Goal: Find specific page/section: Find specific page/section

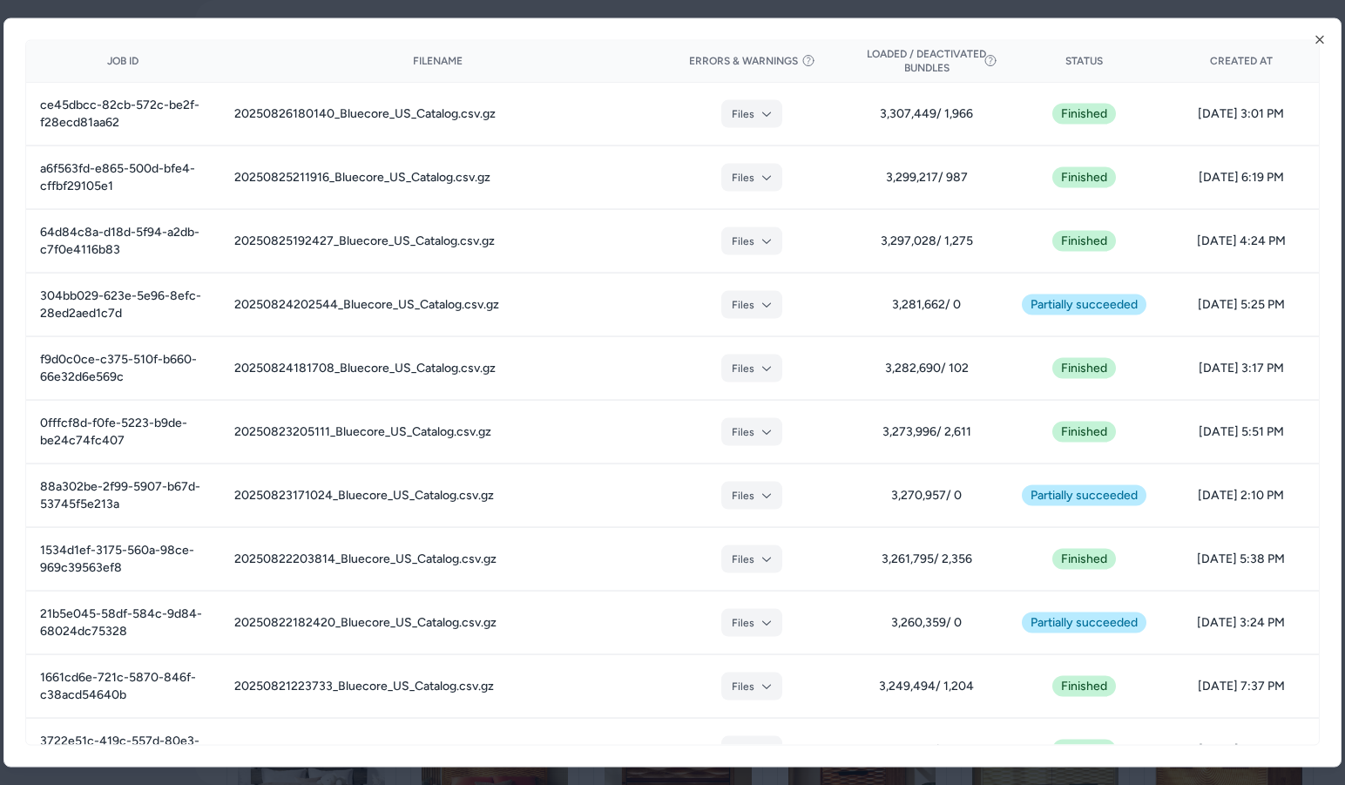
scroll to position [78, 0]
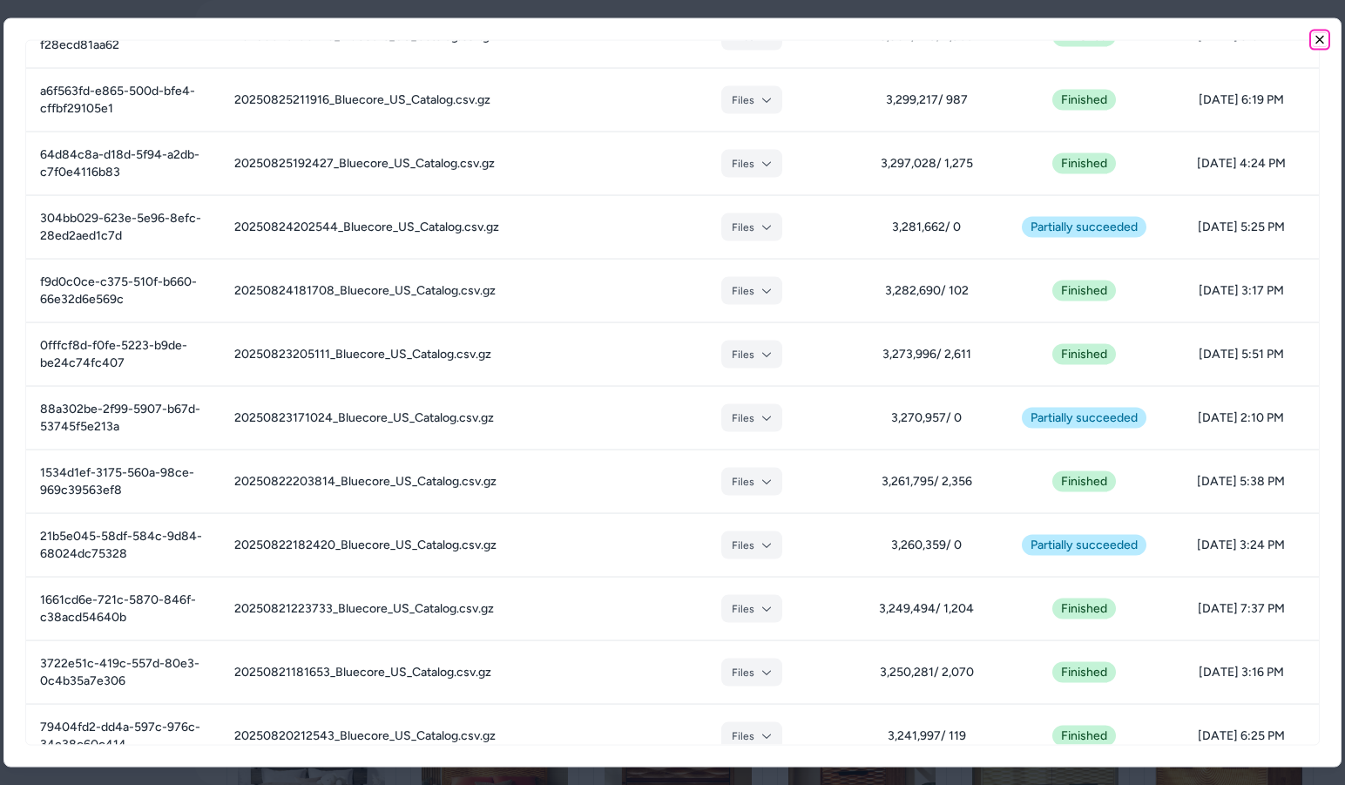
click at [1319, 37] on icon "button" at bounding box center [1320, 39] width 14 height 14
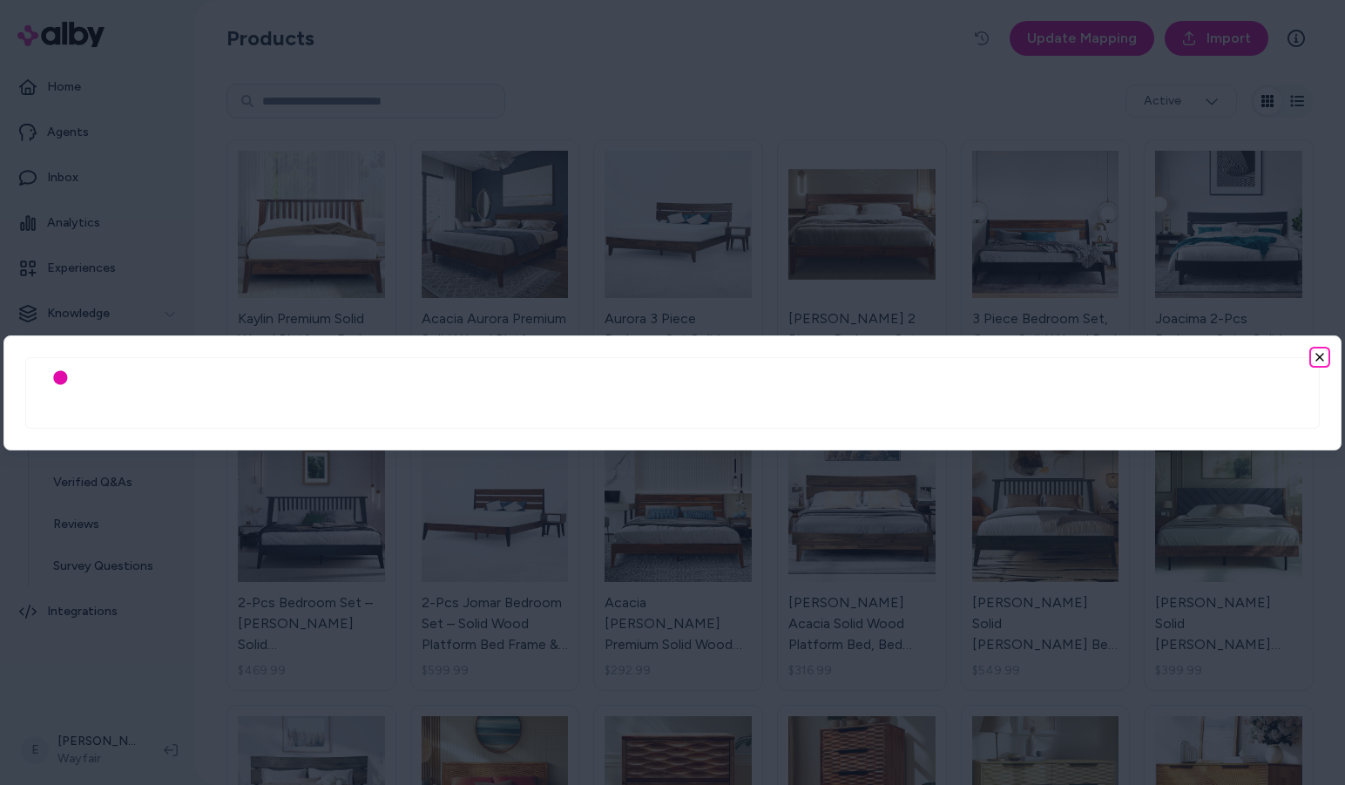
scroll to position [0, 0]
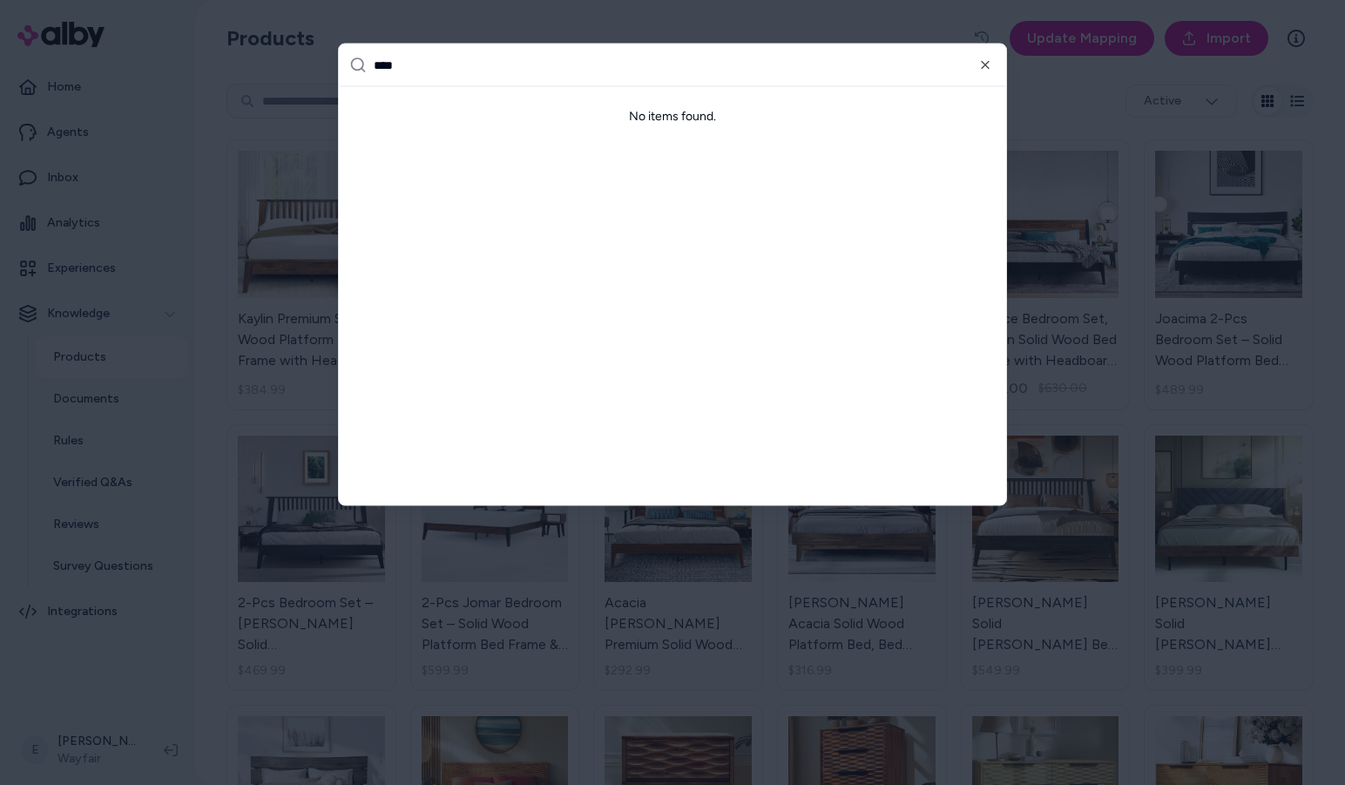
type input "***"
